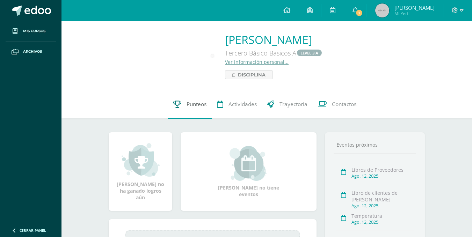
click at [203, 107] on span "Punteos" at bounding box center [196, 104] width 20 height 7
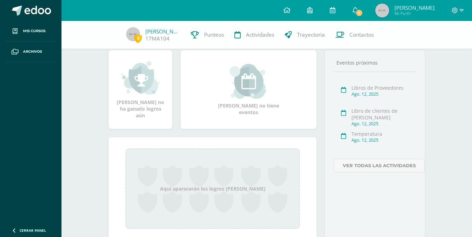
scroll to position [86, 0]
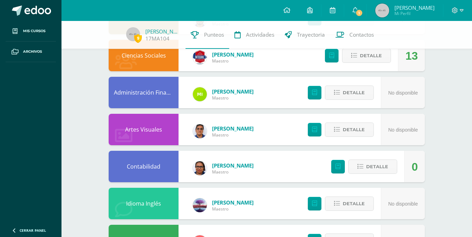
scroll to position [403, 0]
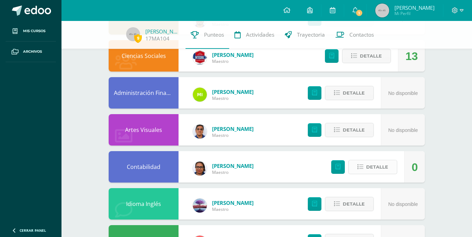
click at [371, 164] on span "Detalle" at bounding box center [377, 167] width 22 height 13
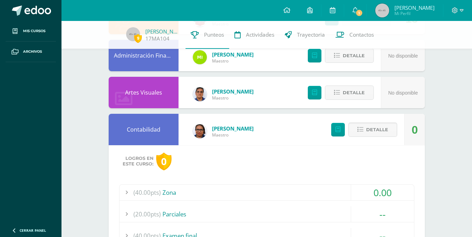
scroll to position [441, 0]
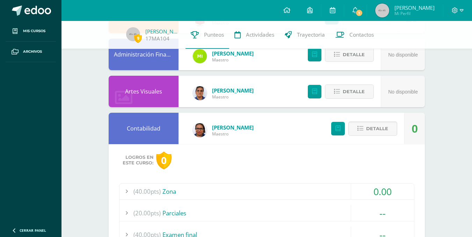
click at [215, 191] on div "(40.00pts) Zona" at bounding box center [266, 192] width 294 height 16
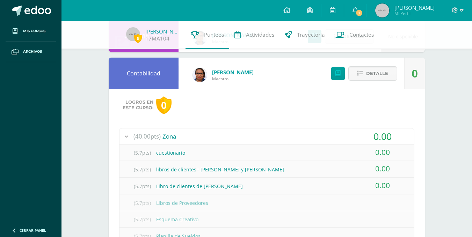
scroll to position [496, 0]
